Goal: Task Accomplishment & Management: Complete application form

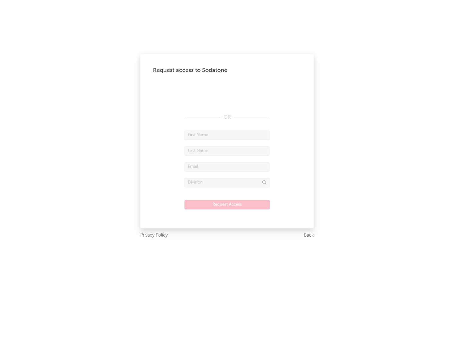
click at [227, 135] on input "text" at bounding box center [226, 134] width 85 height 9
type input "[PERSON_NAME]"
click at [227, 151] on input "text" at bounding box center [226, 150] width 85 height 9
type input "[PERSON_NAME]"
click at [227, 166] on input "text" at bounding box center [226, 166] width 85 height 9
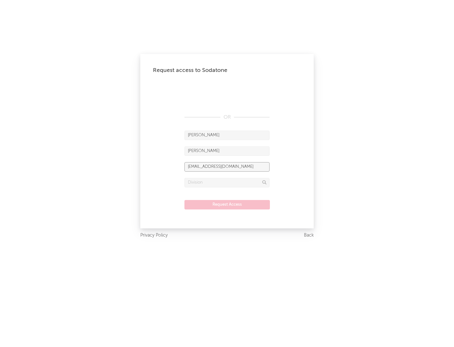
type input "[EMAIL_ADDRESS][DOMAIN_NAME]"
click at [227, 182] on input "text" at bounding box center [226, 182] width 85 height 9
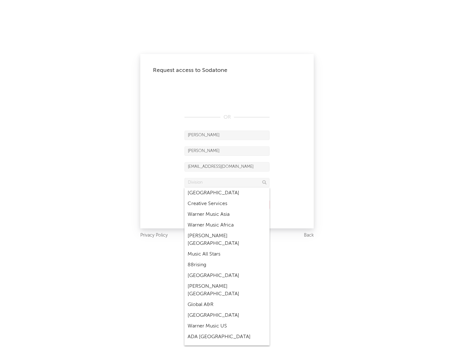
click at [227, 249] on div "Music All Stars" at bounding box center [226, 254] width 85 height 11
type input "Music All Stars"
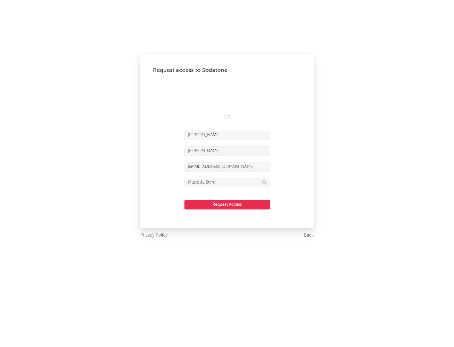
click at [227, 204] on button "Request Access" at bounding box center [226, 204] width 85 height 9
